Goal: Task Accomplishment & Management: Manage account settings

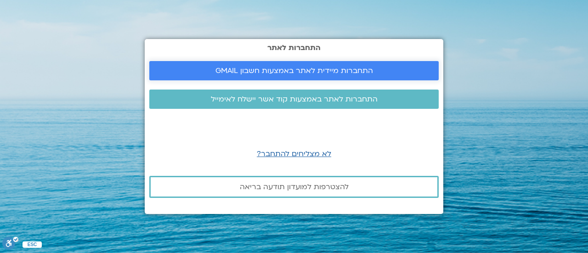
click at [297, 70] on span "התחברות מיידית לאתר באמצעות חשבון GMAIL" at bounding box center [294, 71] width 158 height 8
